Goal: Check status: Check status

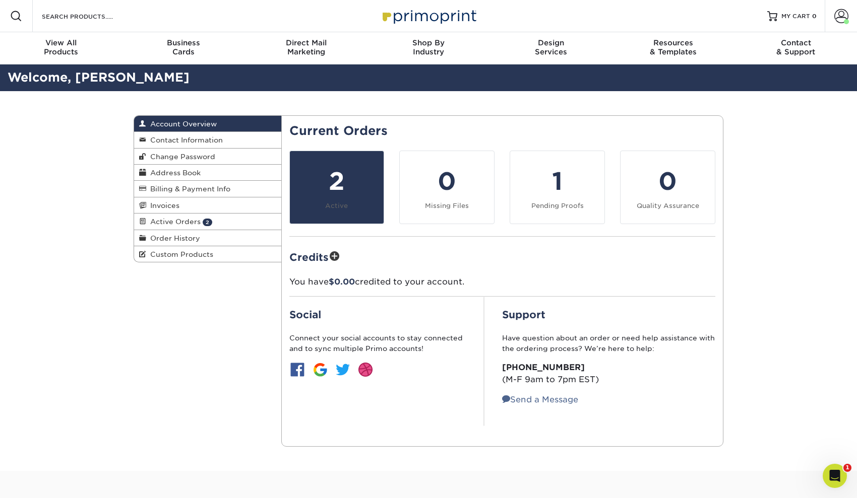
click at [330, 196] on div "2" at bounding box center [337, 181] width 82 height 36
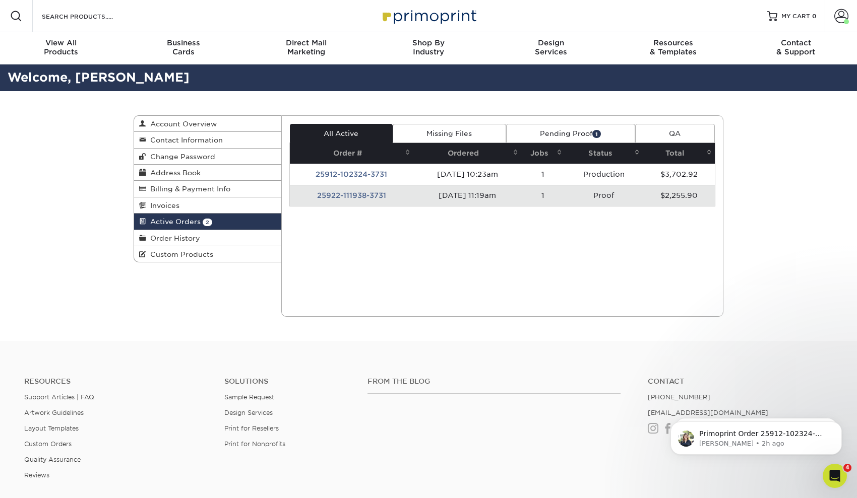
click at [363, 198] on td "25922-111938-3731" at bounding box center [352, 195] width 124 height 21
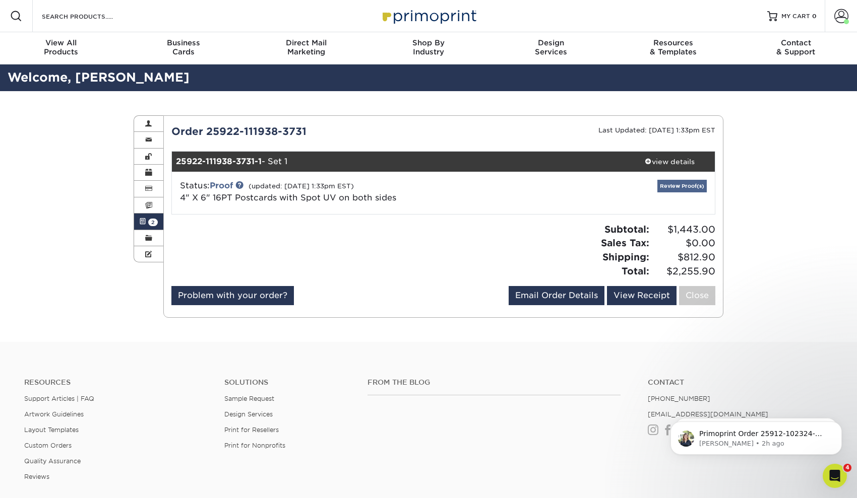
click at [682, 184] on link "Review Proof(s)" at bounding box center [681, 186] width 49 height 13
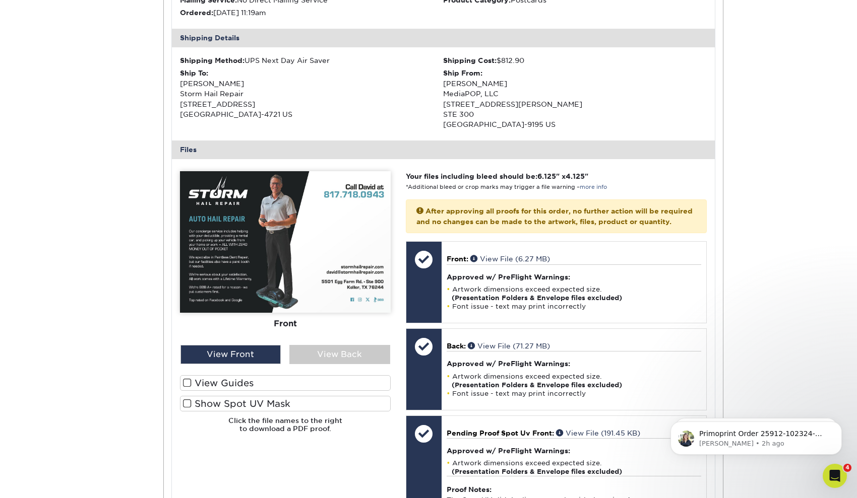
scroll to position [300, 0]
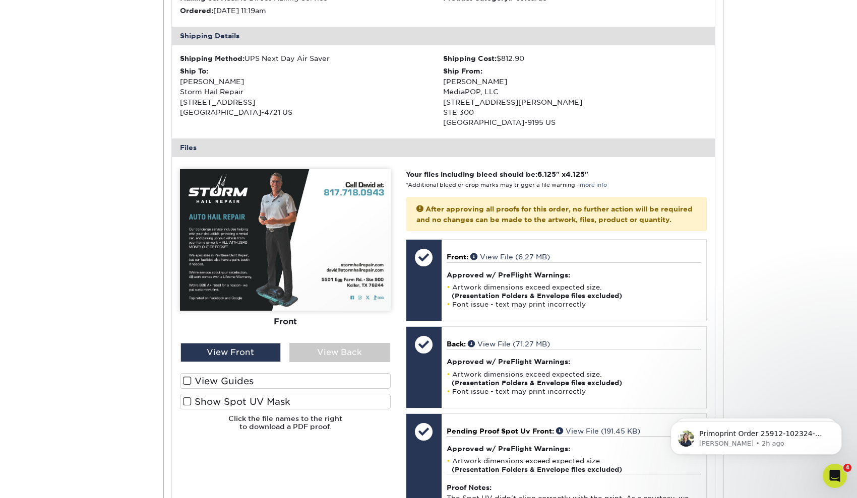
click at [246, 396] on label "Show Spot UV Mask" at bounding box center [285, 402] width 211 height 16
click at [0, 0] on input "Show Spot UV Mask" at bounding box center [0, 0] width 0 height 0
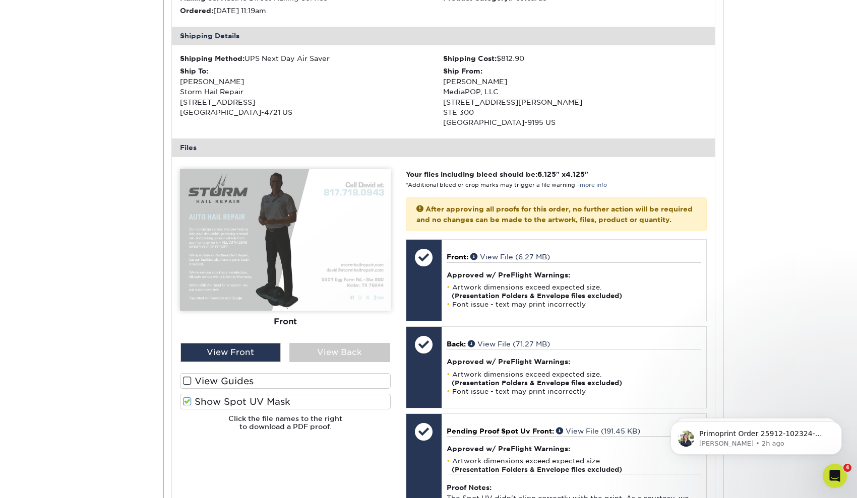
click at [200, 397] on label "Show Spot UV Mask" at bounding box center [285, 402] width 211 height 16
click at [0, 0] on input "Show Spot UV Mask" at bounding box center [0, 0] width 0 height 0
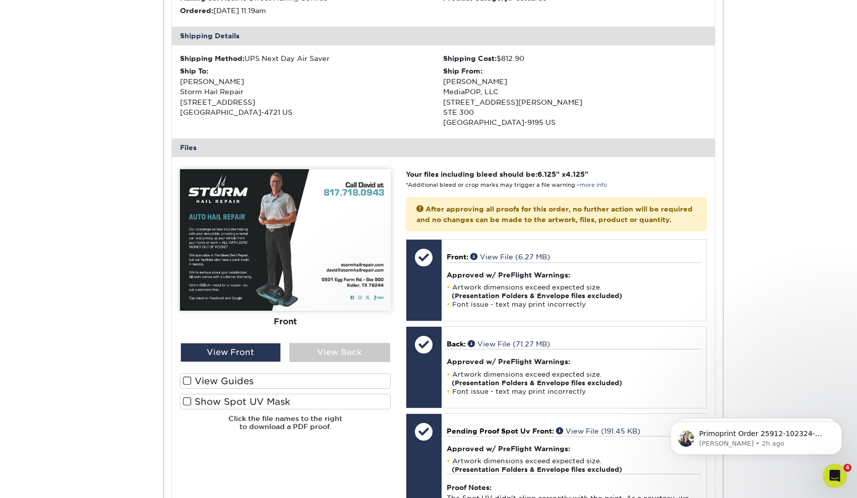
click at [200, 397] on label "Show Spot UV Mask" at bounding box center [285, 402] width 211 height 16
click at [0, 0] on input "Show Spot UV Mask" at bounding box center [0, 0] width 0 height 0
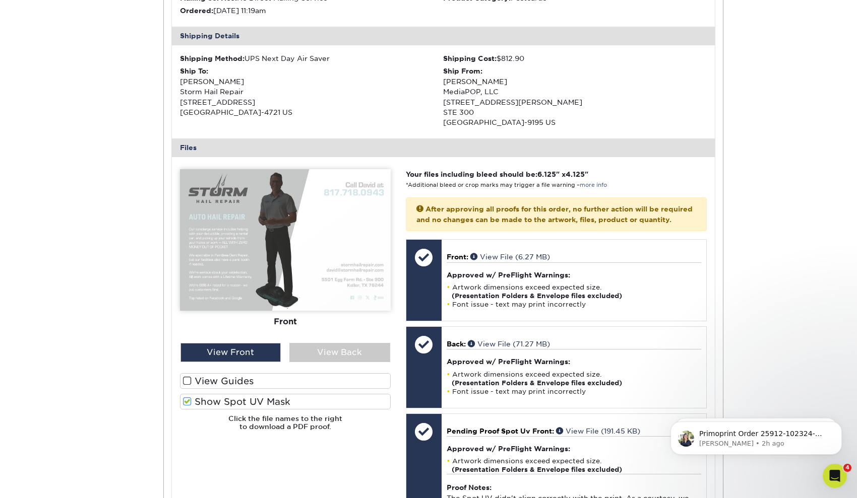
click at [200, 397] on label "Show Spot UV Mask" at bounding box center [285, 402] width 211 height 16
click at [0, 0] on input "Show Spot UV Mask" at bounding box center [0, 0] width 0 height 0
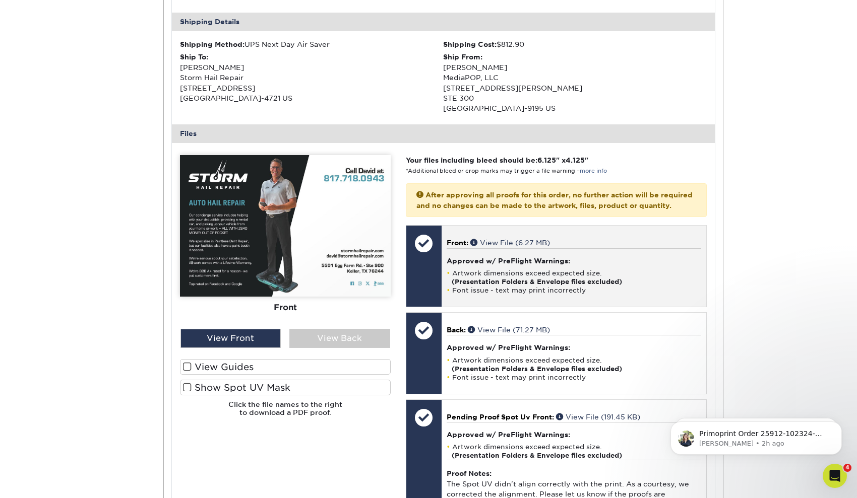
scroll to position [322, 0]
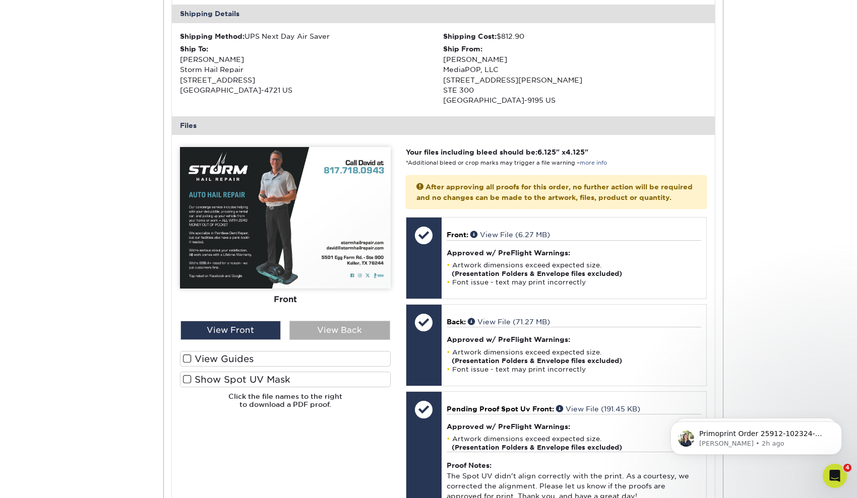
click at [335, 325] on div "View Back" at bounding box center [339, 330] width 101 height 19
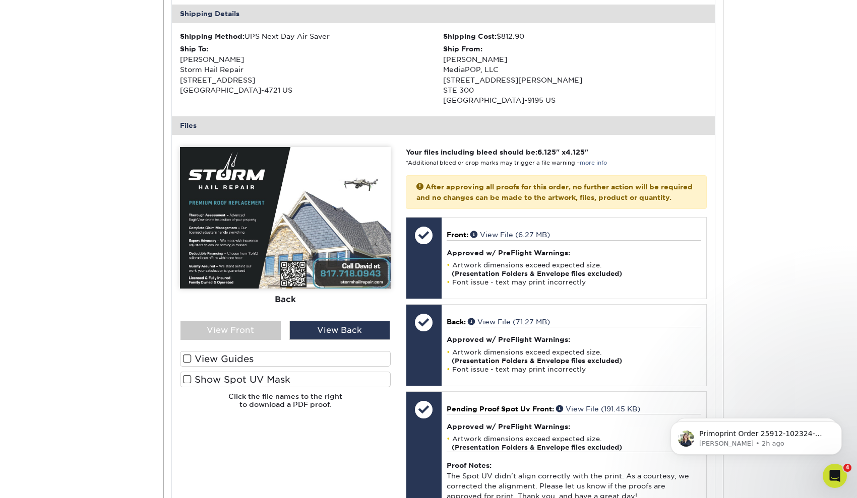
click at [239, 374] on label "Show Spot UV Mask" at bounding box center [285, 380] width 211 height 16
click at [0, 0] on input "Show Spot UV Mask" at bounding box center [0, 0] width 0 height 0
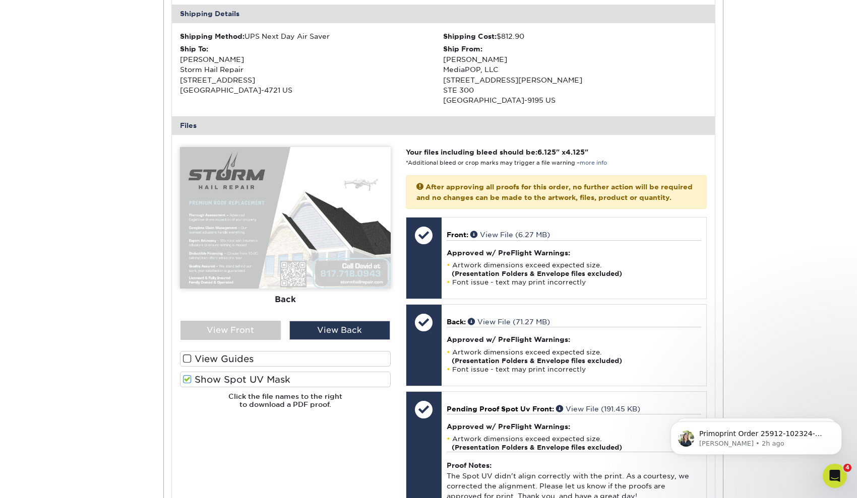
click at [239, 374] on label "Show Spot UV Mask" at bounding box center [285, 380] width 211 height 16
click at [0, 0] on input "Show Spot UV Mask" at bounding box center [0, 0] width 0 height 0
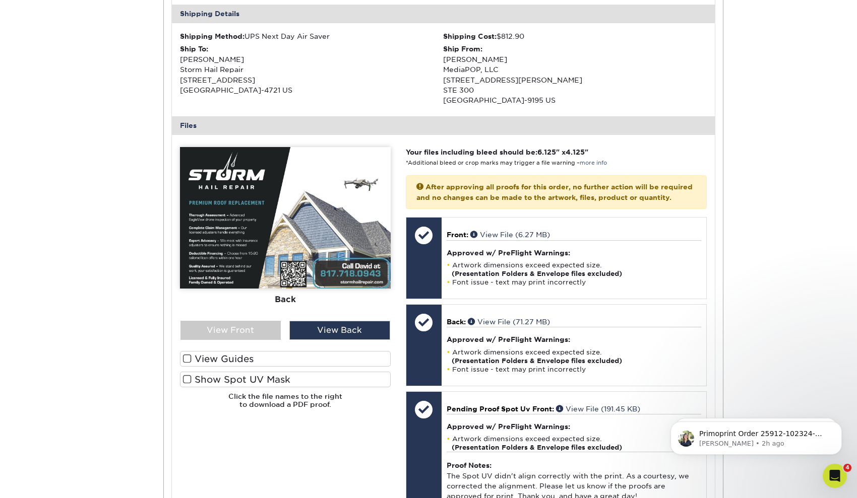
click at [239, 374] on label "Show Spot UV Mask" at bounding box center [285, 380] width 211 height 16
click at [0, 0] on input "Show Spot UV Mask" at bounding box center [0, 0] width 0 height 0
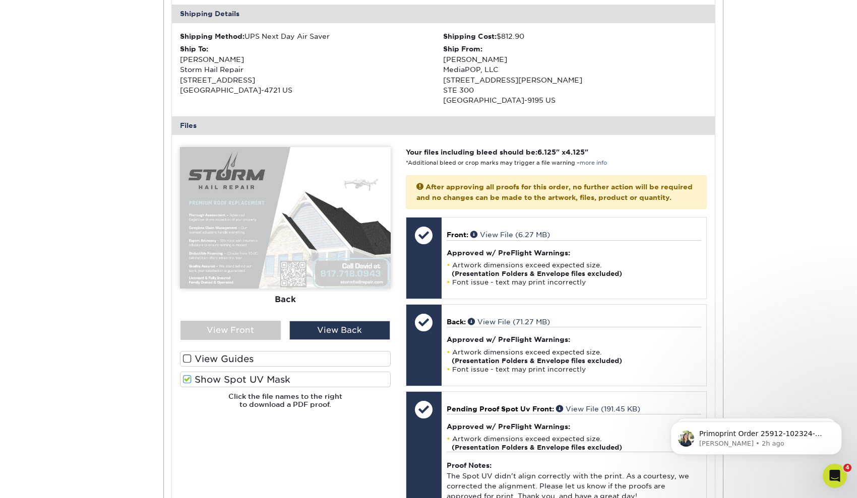
click at [239, 374] on label "Show Spot UV Mask" at bounding box center [285, 380] width 211 height 16
click at [0, 0] on input "Show Spot UV Mask" at bounding box center [0, 0] width 0 height 0
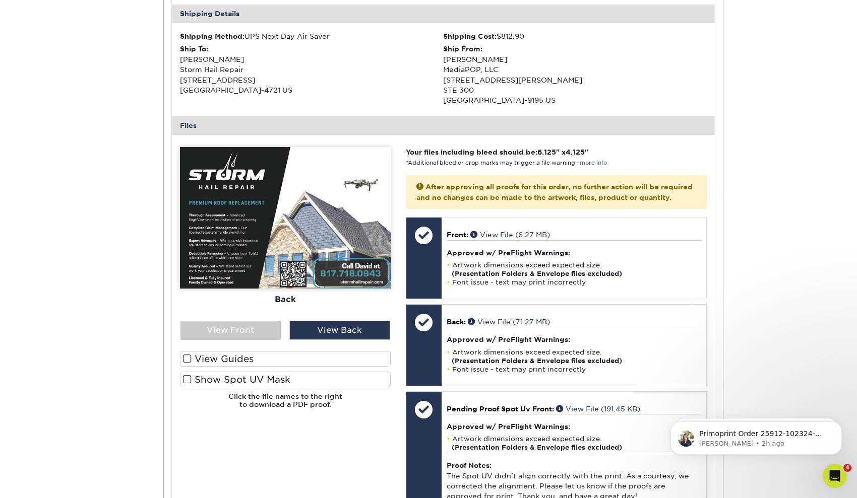
click at [239, 374] on label "Show Spot UV Mask" at bounding box center [285, 380] width 211 height 16
click at [0, 0] on input "Show Spot UV Mask" at bounding box center [0, 0] width 0 height 0
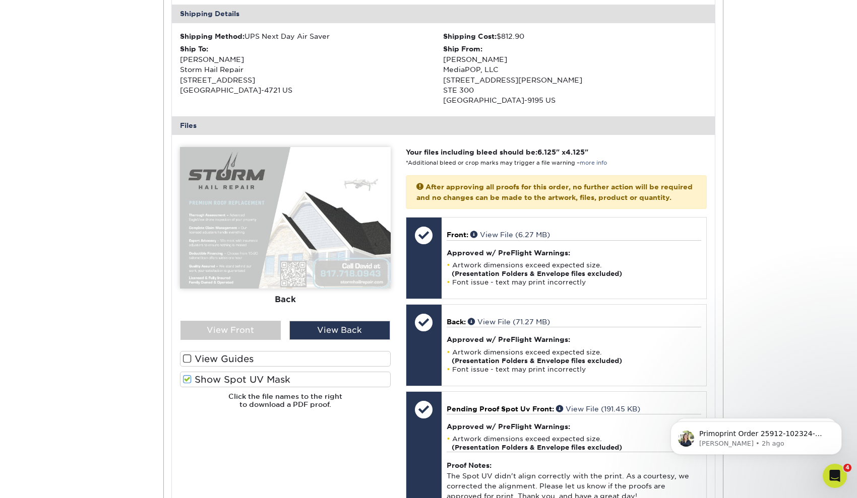
click at [239, 374] on label "Show Spot UV Mask" at bounding box center [285, 380] width 211 height 16
click at [0, 0] on input "Show Spot UV Mask" at bounding box center [0, 0] width 0 height 0
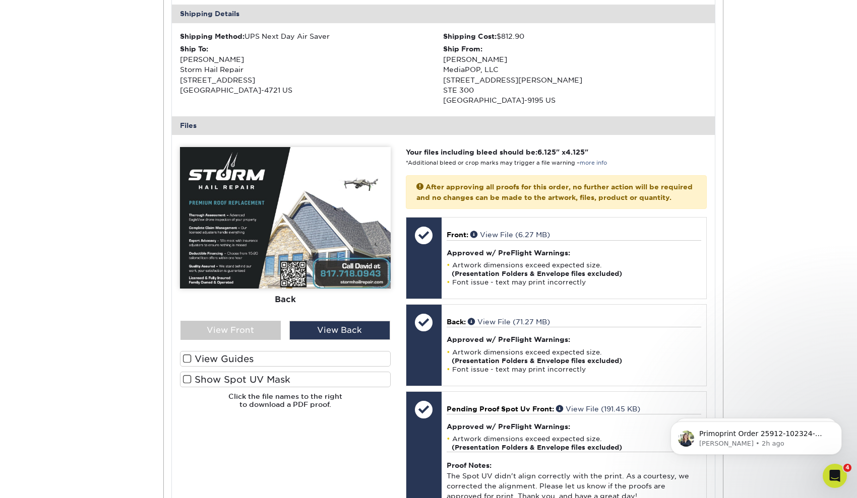
click at [239, 374] on label "Show Spot UV Mask" at bounding box center [285, 380] width 211 height 16
click at [0, 0] on input "Show Spot UV Mask" at bounding box center [0, 0] width 0 height 0
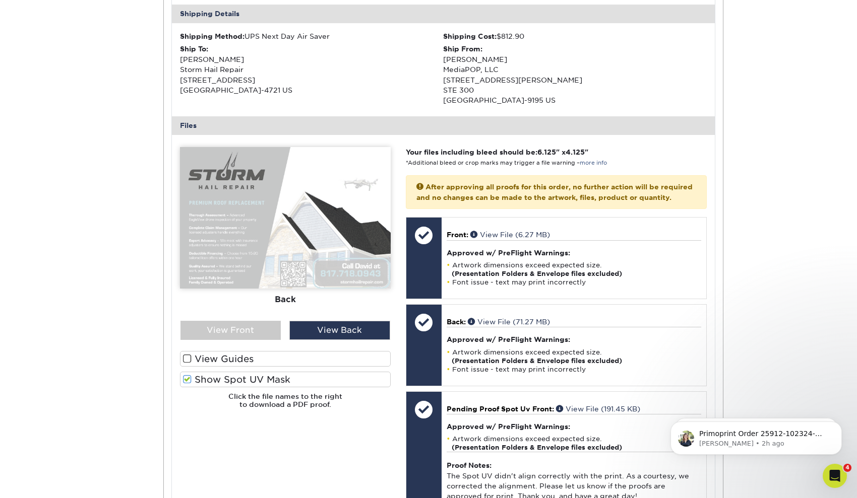
click at [239, 374] on label "Show Spot UV Mask" at bounding box center [285, 380] width 211 height 16
click at [0, 0] on input "Show Spot UV Mask" at bounding box center [0, 0] width 0 height 0
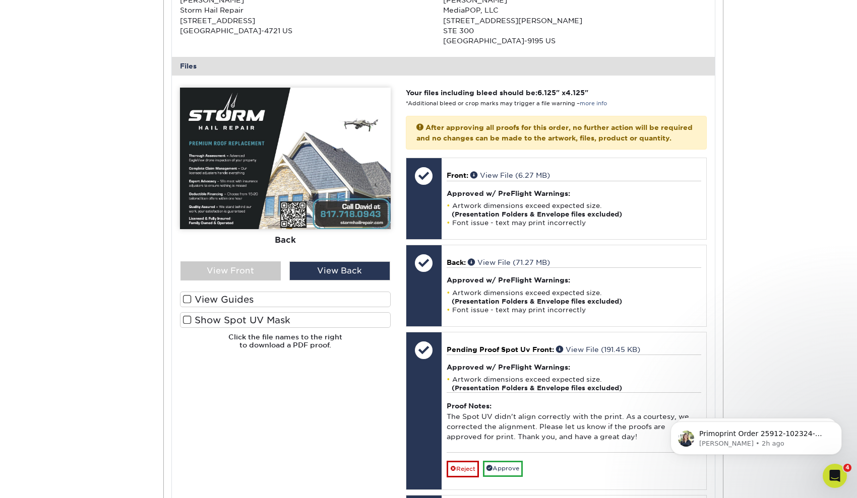
scroll to position [388, 0]
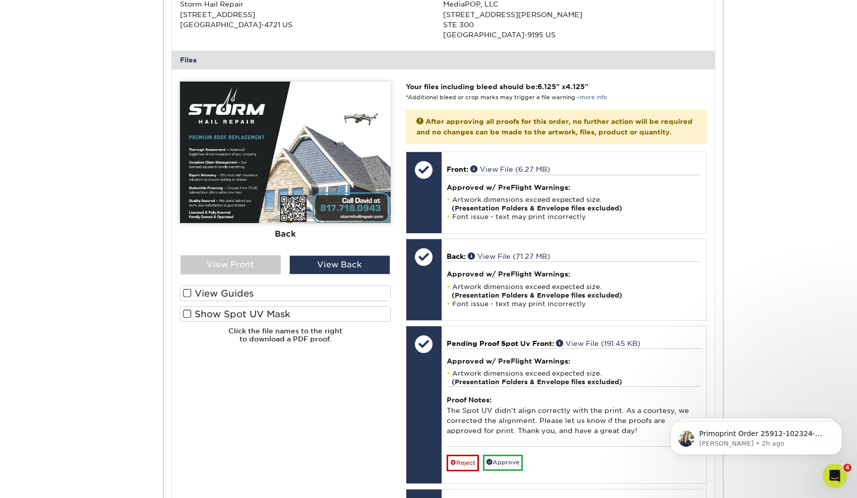
click at [253, 294] on label "View Guides" at bounding box center [285, 294] width 211 height 16
click at [0, 0] on input "View Guides" at bounding box center [0, 0] width 0 height 0
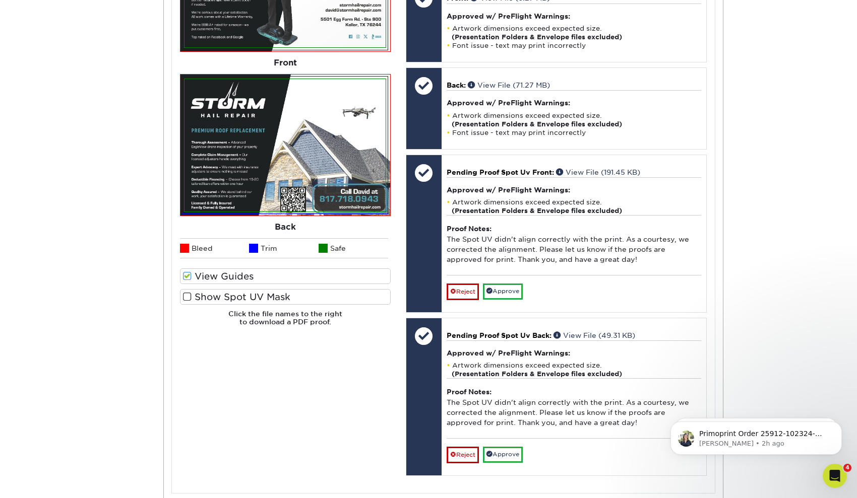
scroll to position [562, 0]
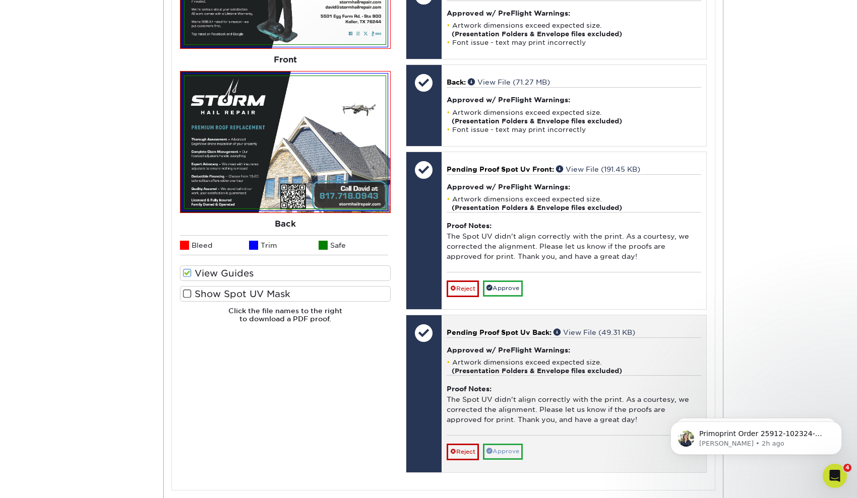
click at [513, 444] on link "Approve" at bounding box center [503, 452] width 40 height 16
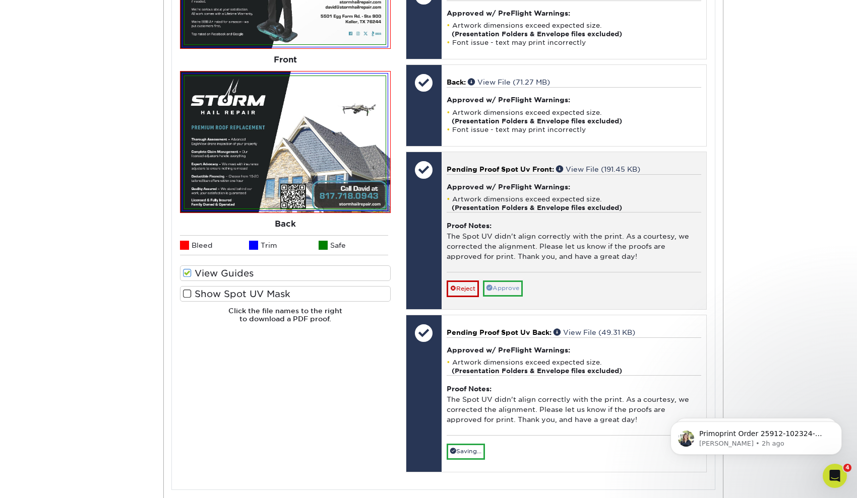
click at [514, 281] on link "Approve" at bounding box center [503, 289] width 40 height 16
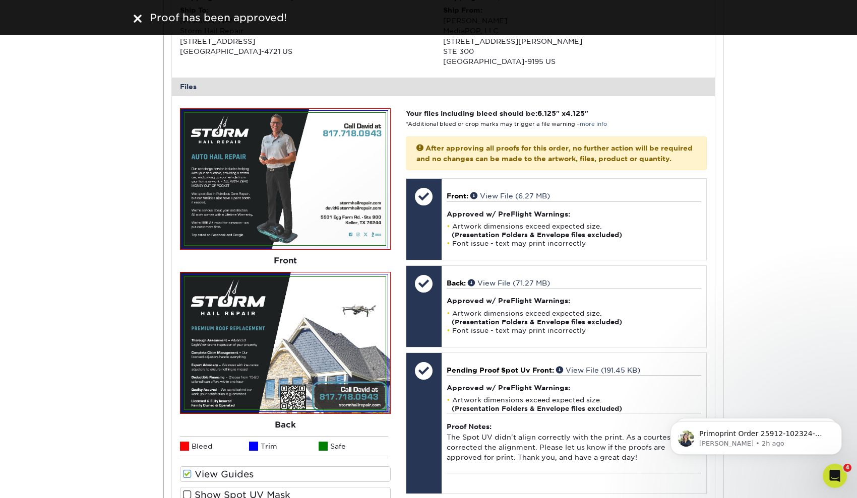
scroll to position [312, 0]
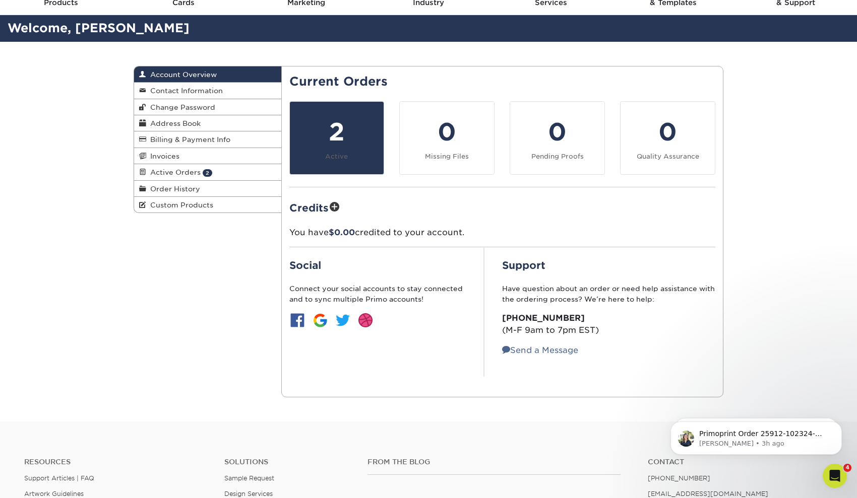
click at [334, 133] on div "2" at bounding box center [337, 132] width 82 height 36
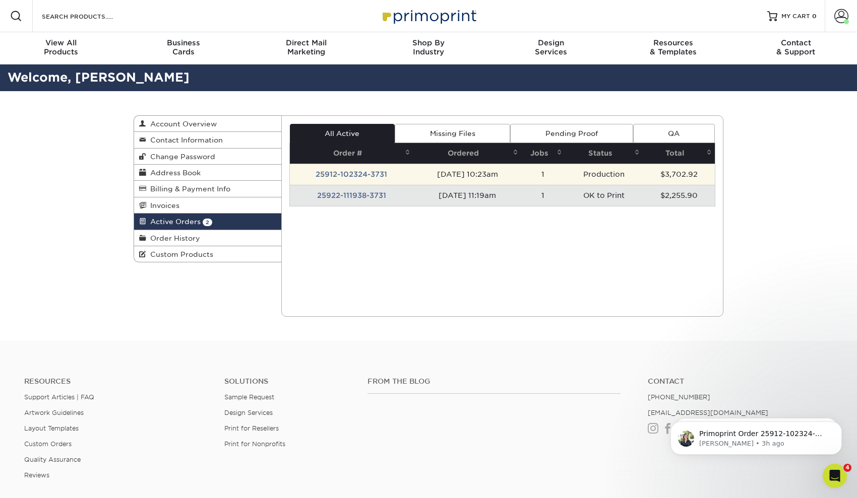
click at [358, 175] on td "25912-102324-3731" at bounding box center [352, 174] width 124 height 21
